Goal: Information Seeking & Learning: Learn about a topic

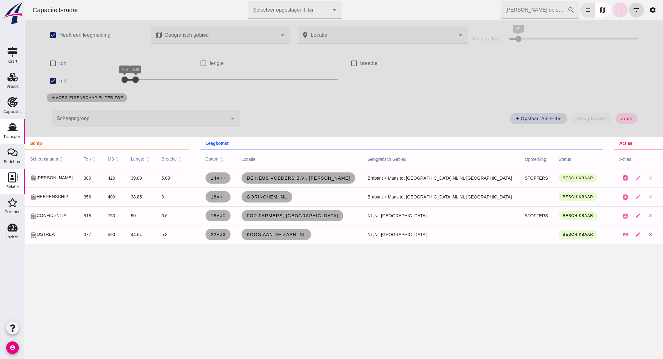
click at [19, 130] on div "Transport" at bounding box center [12, 127] width 15 height 10
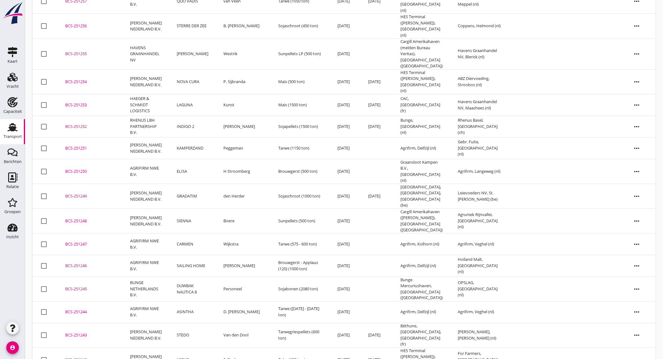
scroll to position [238, 0]
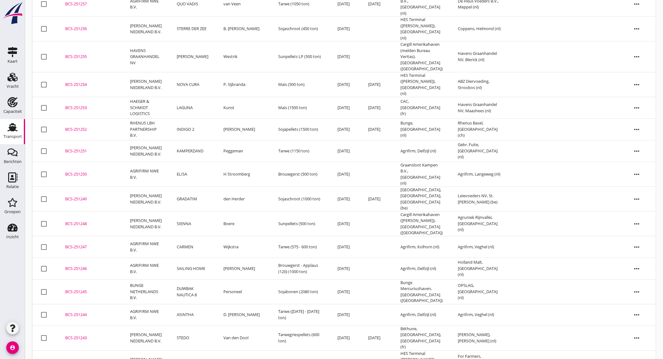
click at [231, 140] on td "Peggeman" at bounding box center [243, 151] width 55 height 22
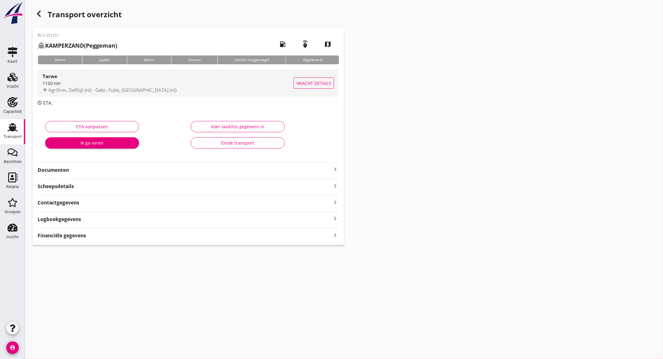
click at [73, 88] on span "Agrifirm, Delfzijl (nl) - Gebr. Fuite, [GEOGRAPHIC_DATA] (nl)" at bounding box center [112, 90] width 128 height 6
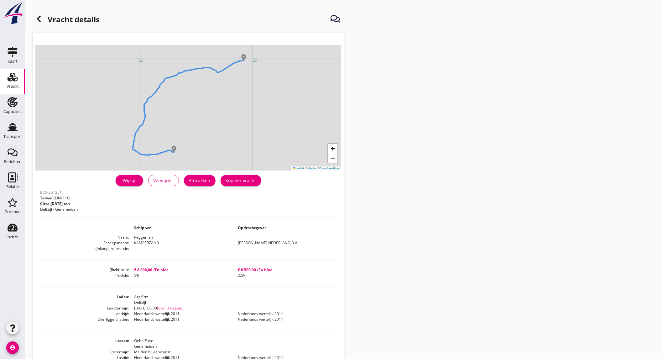
click at [43, 18] on div at bounding box center [39, 19] width 13 height 13
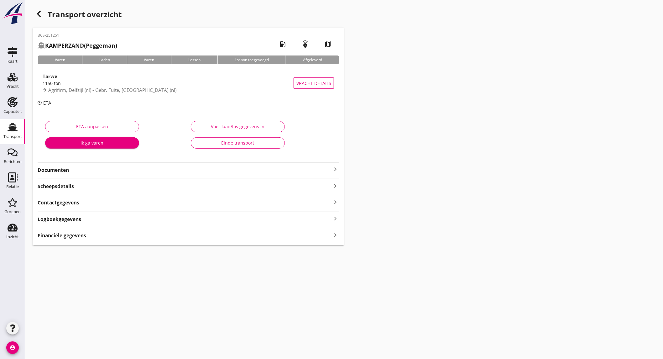
click at [36, 13] on icon "button" at bounding box center [39, 14] width 8 height 8
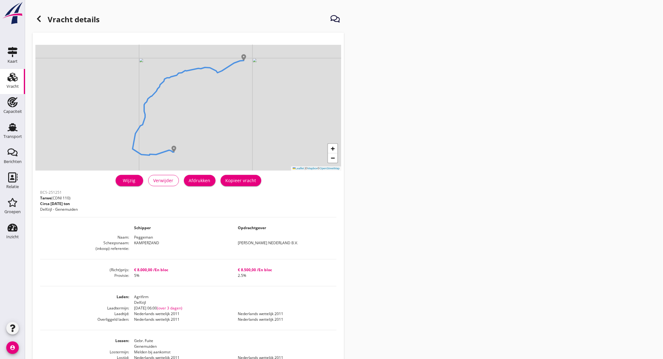
click at [38, 14] on div at bounding box center [39, 19] width 13 height 13
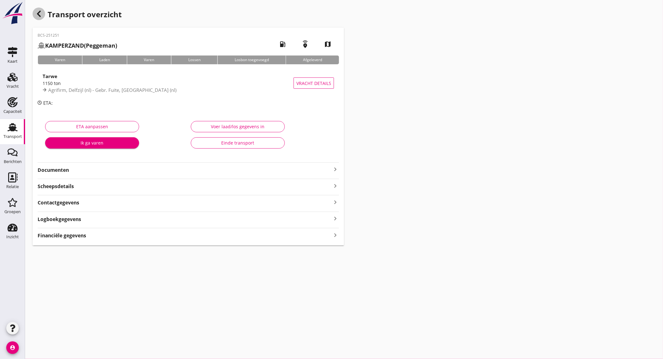
click at [36, 15] on icon "button" at bounding box center [39, 14] width 8 height 8
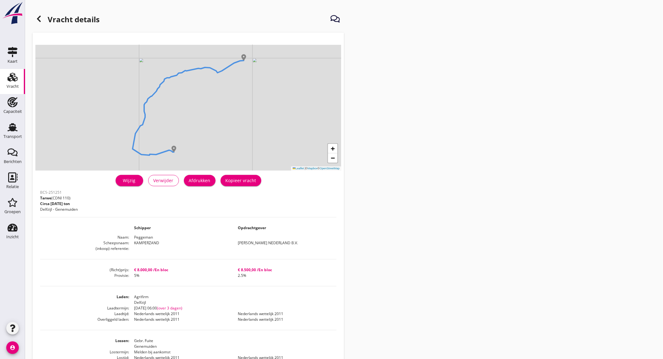
click at [39, 16] on use at bounding box center [39, 19] width 4 height 6
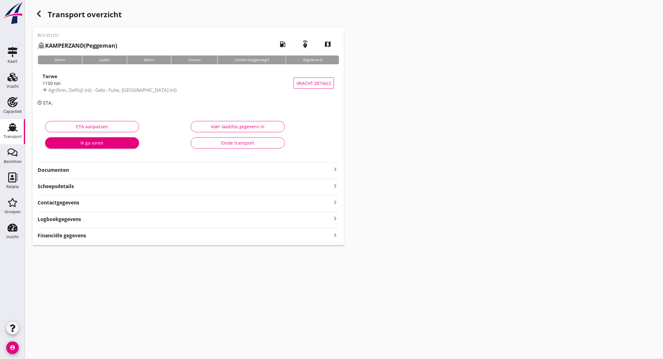
click at [11, 131] on icon "Transport" at bounding box center [13, 127] width 10 height 10
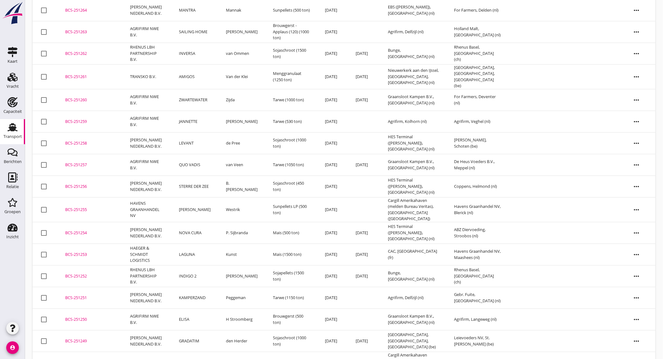
scroll to position [60, 0]
click at [143, 137] on td "[PERSON_NAME] NEDERLAND B.V." at bounding box center [146, 143] width 49 height 22
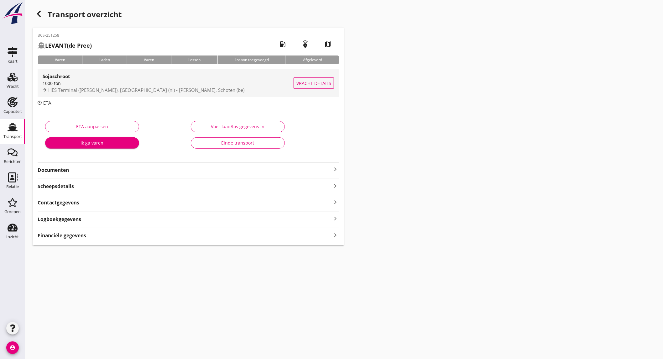
click at [109, 80] on div "1000 ton" at bounding box center [168, 83] width 251 height 7
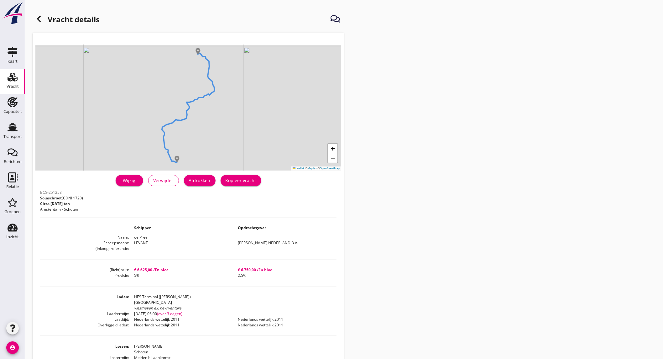
drag, startPoint x: 14, startPoint y: 103, endPoint x: 16, endPoint y: 78, distance: 25.1
click at [14, 103] on use at bounding box center [13, 102] width 10 height 10
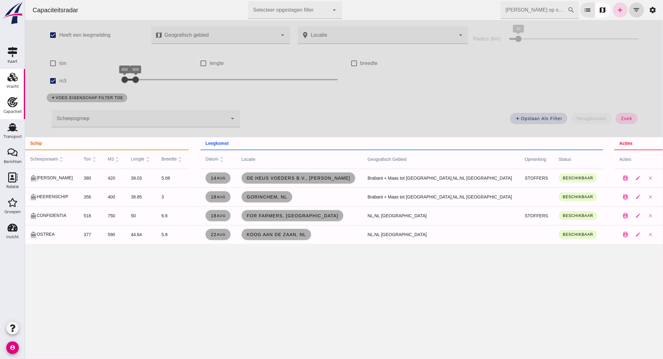
checkbox input "true"
checkbox input "false"
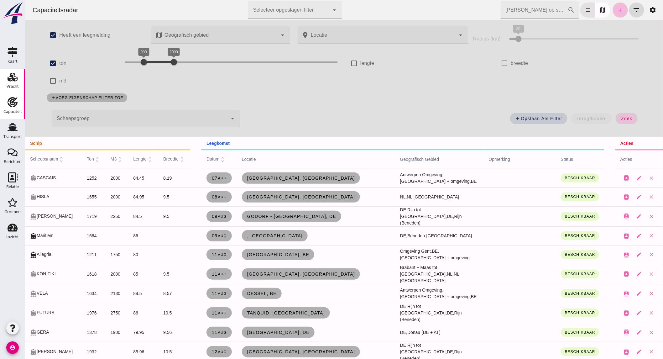
click at [16, 77] on icon "Vracht" at bounding box center [13, 77] width 10 height 10
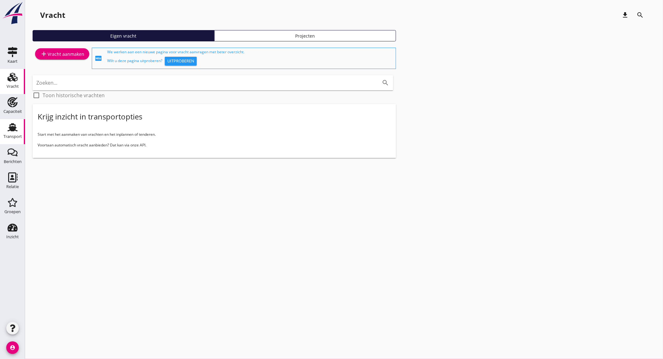
click at [14, 133] on div "Transport" at bounding box center [12, 136] width 18 height 9
